Goal: Entertainment & Leisure: Consume media (video, audio)

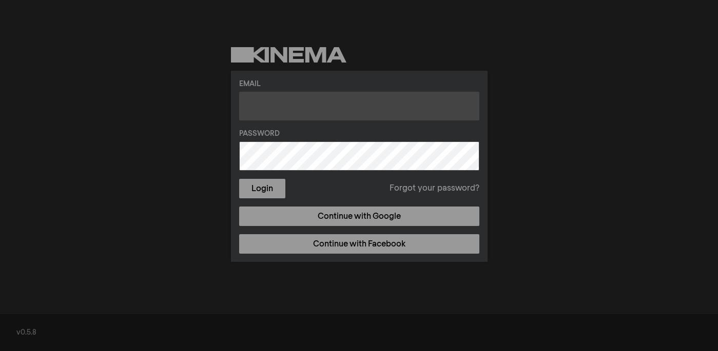
click at [323, 109] on input "text" at bounding box center [359, 106] width 240 height 29
type input "reference@mattlibrary.org"
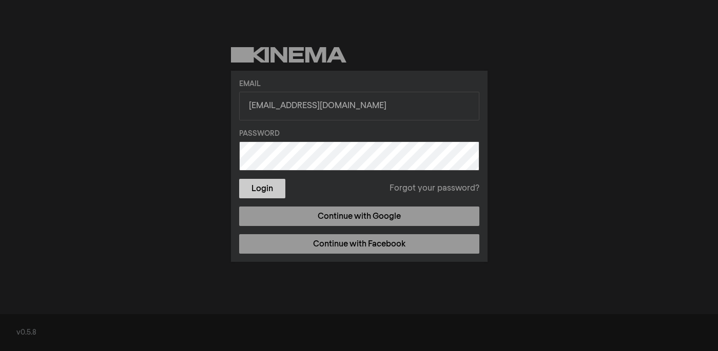
click at [263, 185] on button "Login" at bounding box center [262, 188] width 46 height 19
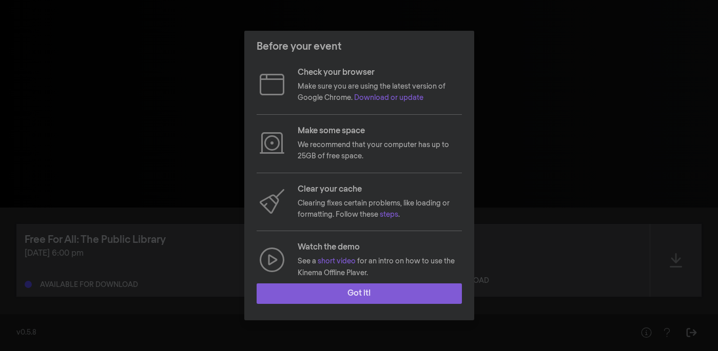
click at [372, 297] on button "Got it!" at bounding box center [358, 294] width 205 height 21
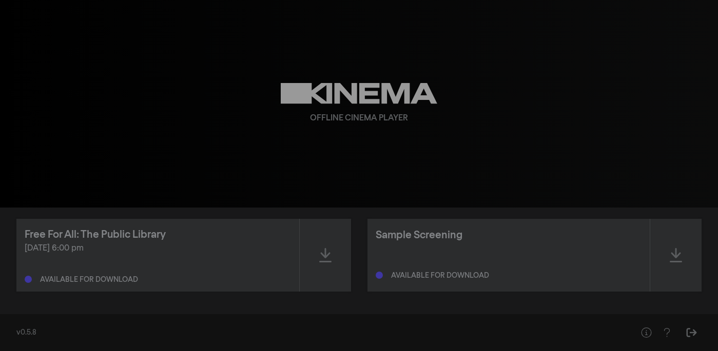
scroll to position [6, 0]
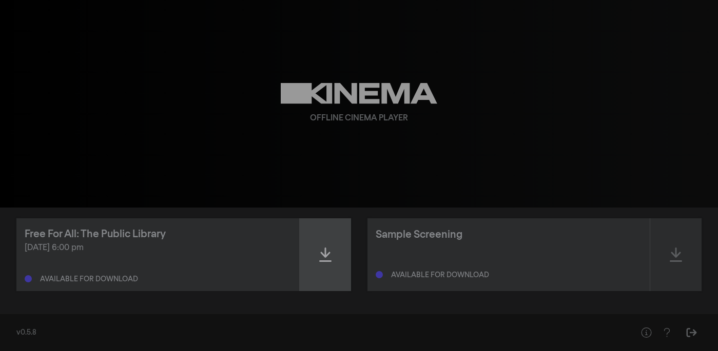
click at [322, 253] on icon at bounding box center [325, 255] width 12 height 14
click at [327, 255] on icon at bounding box center [325, 255] width 12 height 16
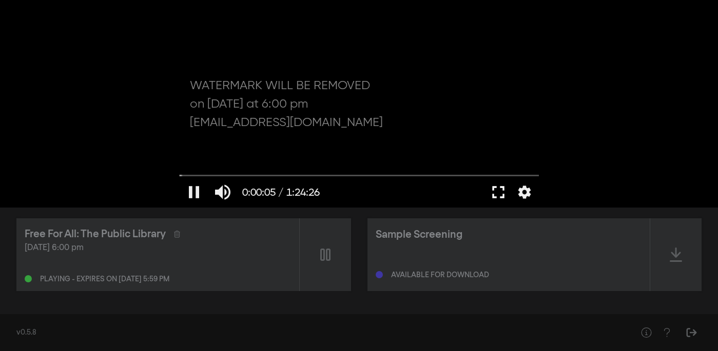
click at [502, 193] on button "fullscreen" at bounding box center [498, 192] width 29 height 31
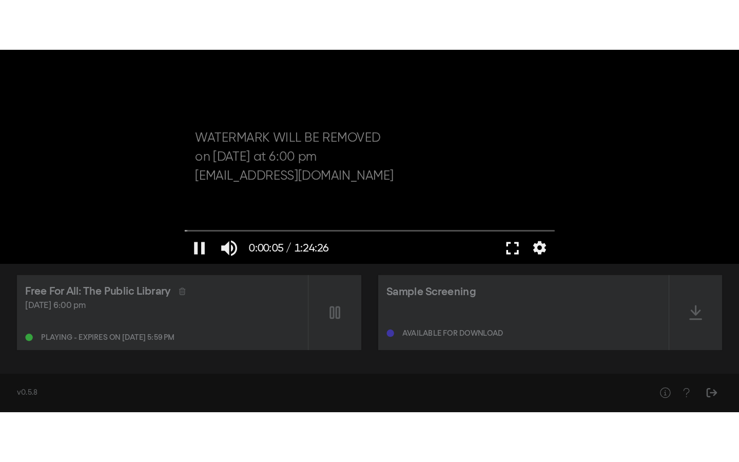
scroll to position [0, 0]
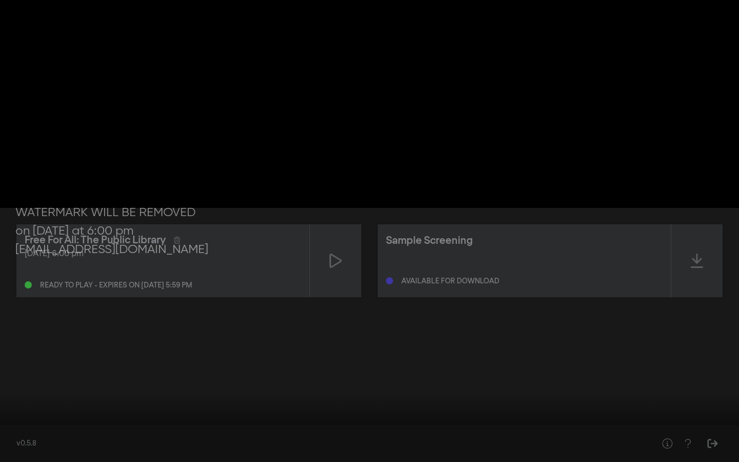
click at [486, 351] on input "Seek" at bounding box center [369, 429] width 728 height 6
click at [626, 351] on input "Seek" at bounding box center [369, 429] width 728 height 6
click at [50, 351] on input "Seek" at bounding box center [369, 429] width 728 height 6
click at [17, 351] on input "Seek" at bounding box center [369, 429] width 728 height 6
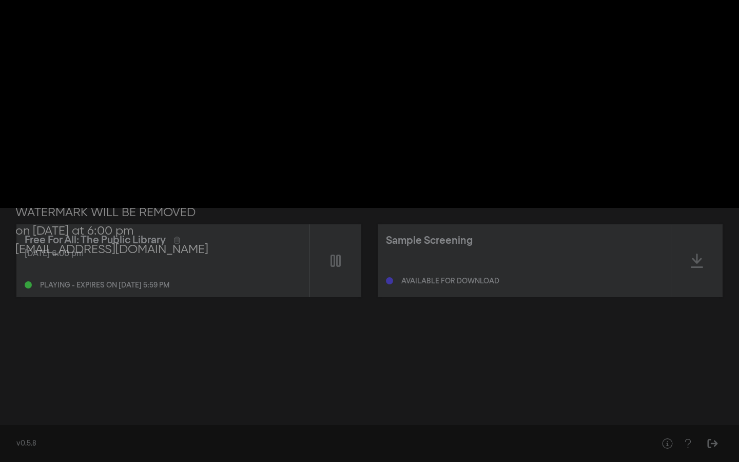
type input "76.401934"
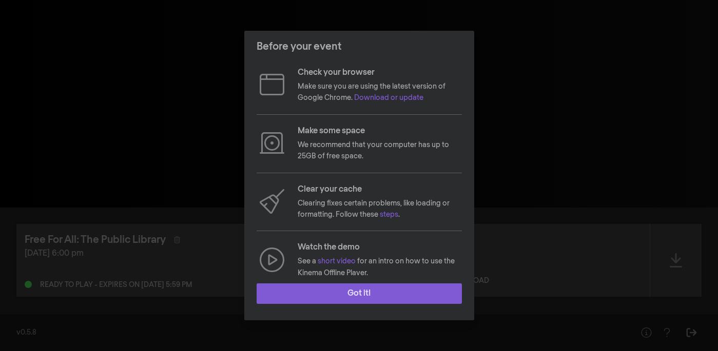
click at [359, 296] on button "Got it!" at bounding box center [358, 294] width 205 height 21
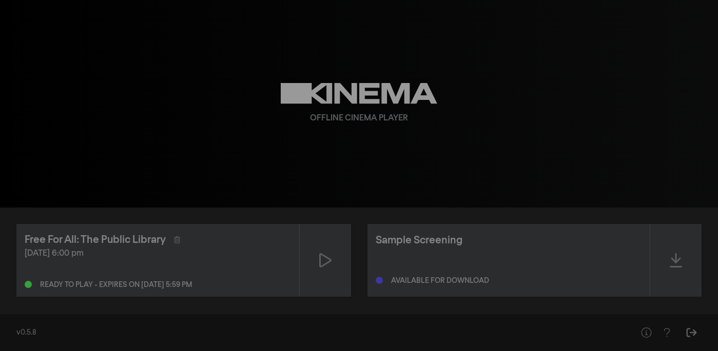
click at [227, 253] on div "[DATE] 6:00 pm" at bounding box center [158, 254] width 266 height 12
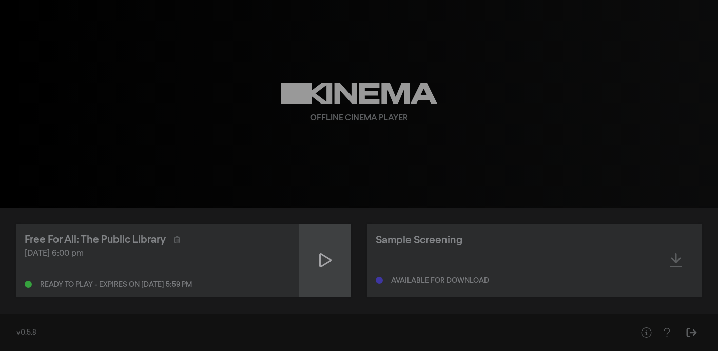
click at [331, 264] on icon at bounding box center [325, 260] width 12 height 16
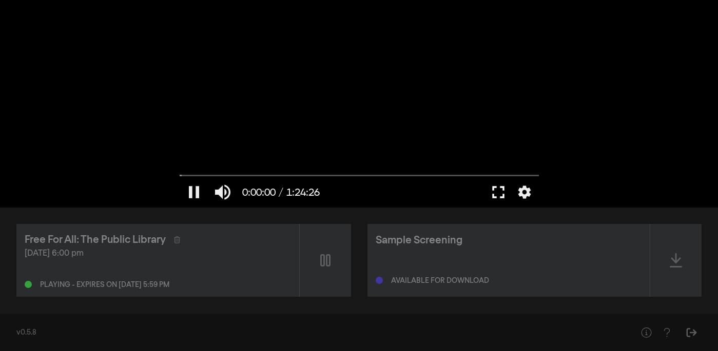
click at [500, 193] on button "fullscreen" at bounding box center [498, 192] width 29 height 31
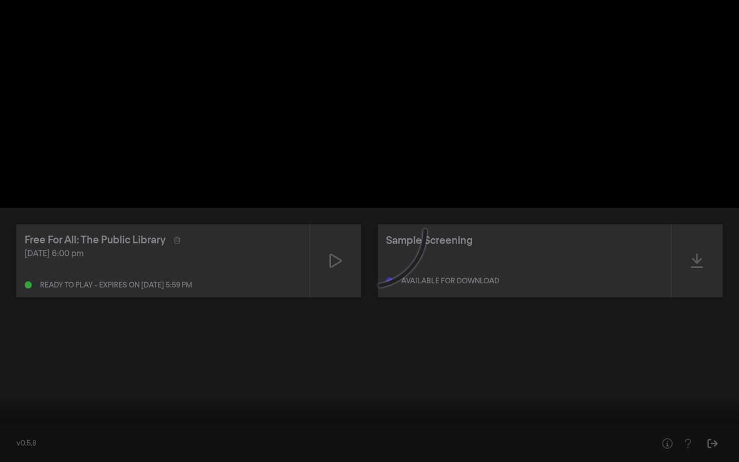
click at [65, 351] on input "Seek" at bounding box center [369, 429] width 728 height 6
click at [142, 351] on input "Seek" at bounding box center [369, 429] width 728 height 6
click at [268, 351] on input "Seek" at bounding box center [369, 429] width 728 height 6
drag, startPoint x: 320, startPoint y: 427, endPoint x: 383, endPoint y: 424, distance: 63.2
click at [383, 351] on div "pause 0:40:18 / 1:24:26 volume_up fullscreen_exit settings closed_caption Capti…" at bounding box center [369, 231] width 739 height 462
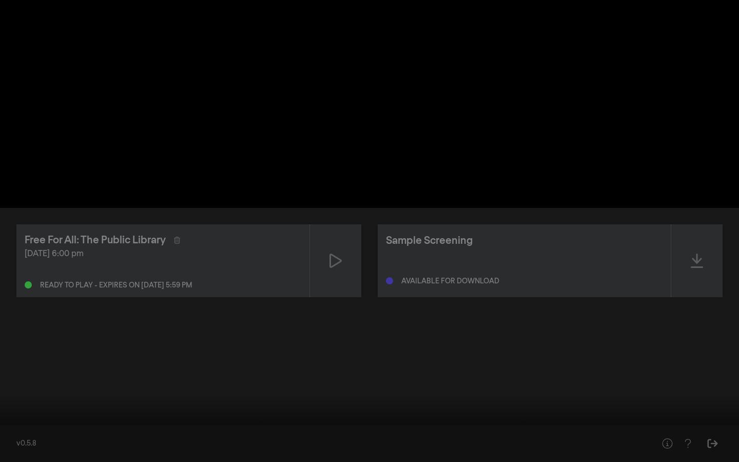
click at [545, 351] on input "Seek" at bounding box center [369, 429] width 728 height 6
click at [19, 351] on button "play_arrow" at bounding box center [19, 446] width 29 height 31
click at [690, 351] on input "Seek" at bounding box center [369, 429] width 728 height 6
click at [717, 351] on input "Seek" at bounding box center [369, 429] width 728 height 6
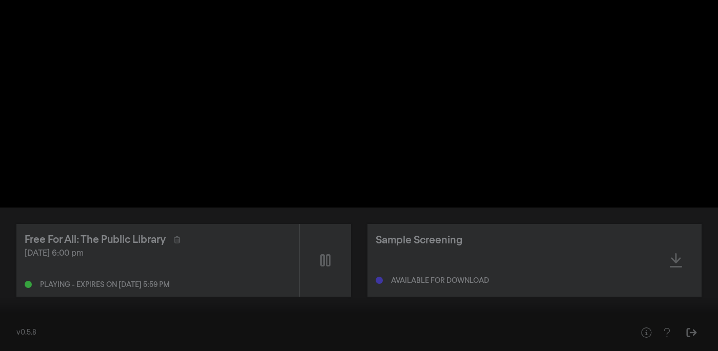
scroll to position [6, 0]
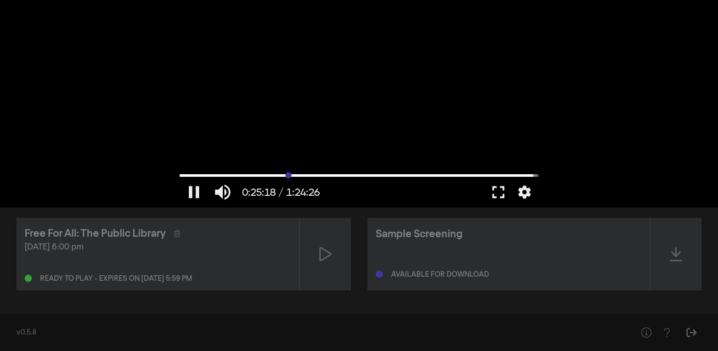
click at [288, 174] on input "Seek" at bounding box center [359, 175] width 359 height 6
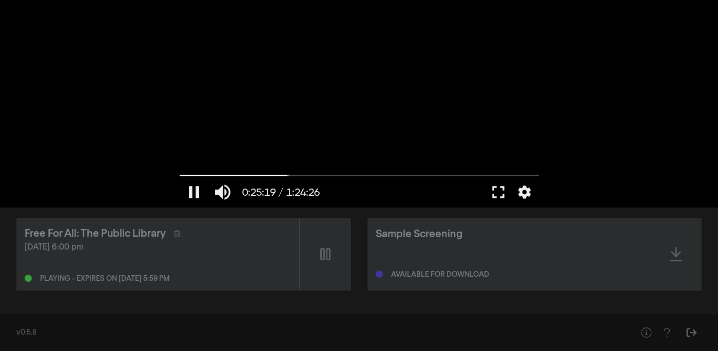
scroll to position [0, 0]
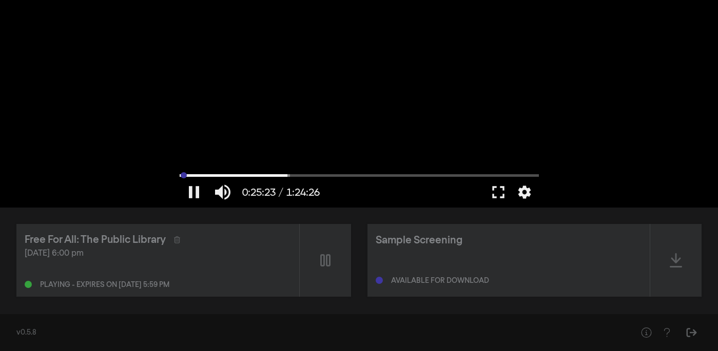
click at [183, 174] on input "Seek" at bounding box center [359, 175] width 359 height 6
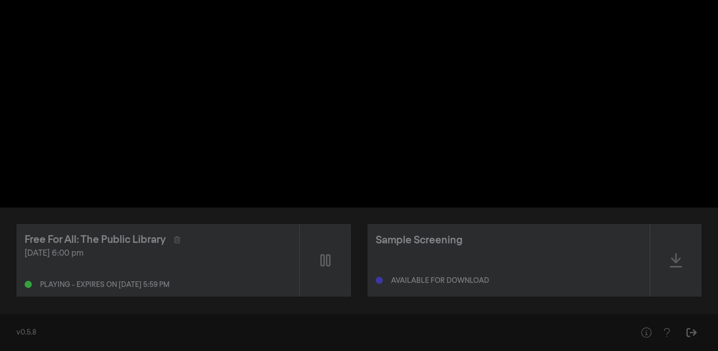
click at [98, 48] on div "pause 0:00:26 / 1:24:26 volume_up fullscreen settings closed_caption Captions O…" at bounding box center [359, 104] width 718 height 208
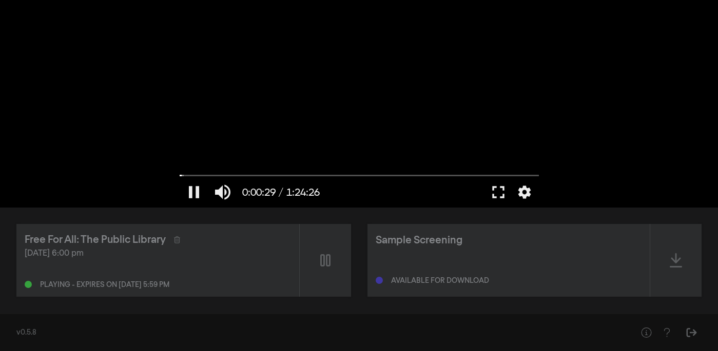
scroll to position [6, 0]
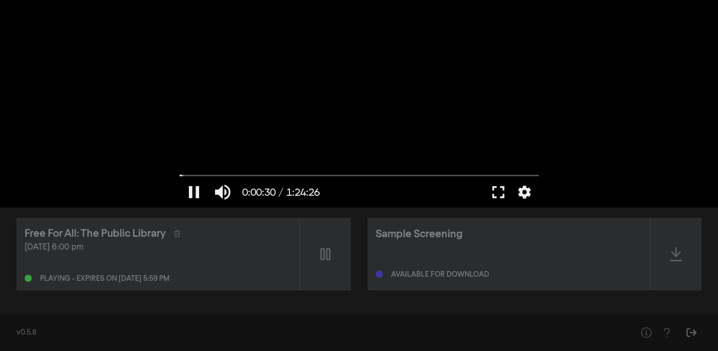
type input "30.461853"
